Goal: Information Seeking & Learning: Learn about a topic

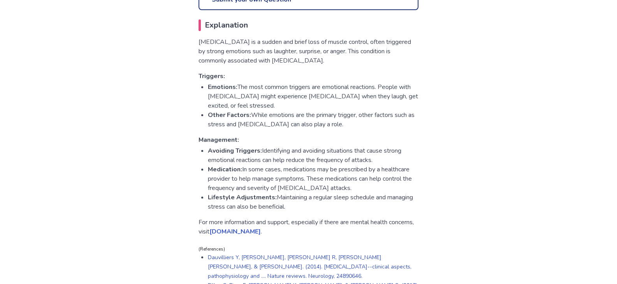
scroll to position [428, 0]
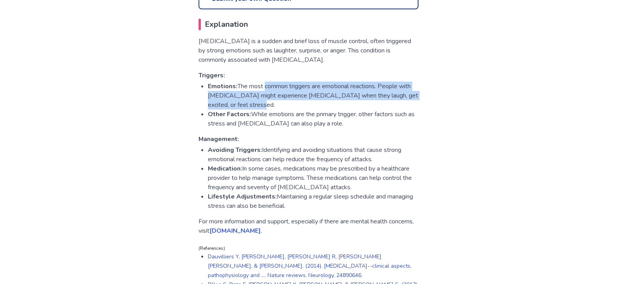
drag, startPoint x: 265, startPoint y: 88, endPoint x: 328, endPoint y: 102, distance: 64.1
click at [328, 102] on li "Emotions: The most common triggers are emotional reactions. People with [MEDICA…" at bounding box center [313, 96] width 211 height 28
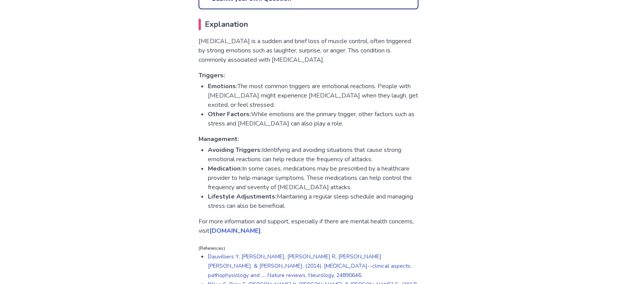
click at [266, 118] on li "Other Factors: While emotions are the primary trigger, other factors such as st…" at bounding box center [313, 119] width 211 height 19
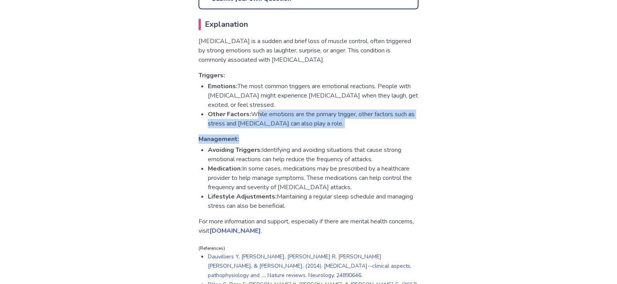
drag, startPoint x: 250, startPoint y: 111, endPoint x: 357, endPoint y: 131, distance: 108.8
click at [357, 131] on div "[MEDICAL_DATA] is a sudden and brief loss of muscle control, often triggered by…" at bounding box center [308, 136] width 220 height 199
click at [364, 127] on li "Other Factors: While emotions are the primary trigger, other factors such as st…" at bounding box center [313, 119] width 211 height 19
drag, startPoint x: 353, startPoint y: 112, endPoint x: 404, endPoint y: 129, distance: 53.4
click at [404, 129] on div "[MEDICAL_DATA] is a sudden and brief loss of muscle control, often triggered by…" at bounding box center [308, 136] width 220 height 199
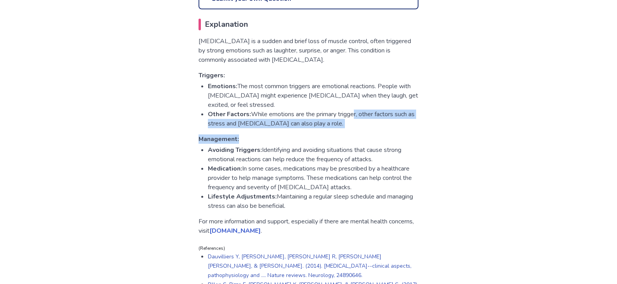
click at [345, 128] on li "Other Factors: While emotions are the primary trigger, other factors such as st…" at bounding box center [313, 119] width 211 height 19
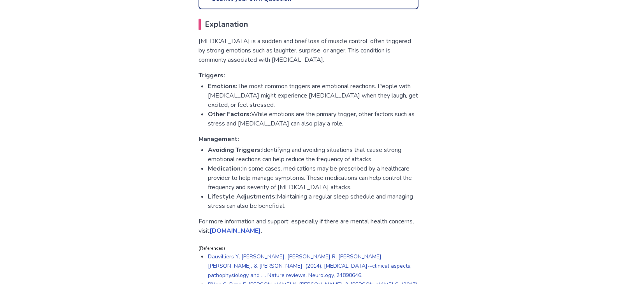
click at [368, 128] on li "Other Factors: While emotions are the primary trigger, other factors such as st…" at bounding box center [313, 119] width 211 height 19
drag, startPoint x: 356, startPoint y: 124, endPoint x: 370, endPoint y: 128, distance: 15.3
click at [370, 128] on li "Other Factors: While emotions are the primary trigger, other factors such as st…" at bounding box center [313, 119] width 211 height 19
click at [376, 126] on li "Other Factors: While emotions are the primary trigger, other factors such as st…" at bounding box center [313, 119] width 211 height 19
